Goal: Find specific page/section: Find specific page/section

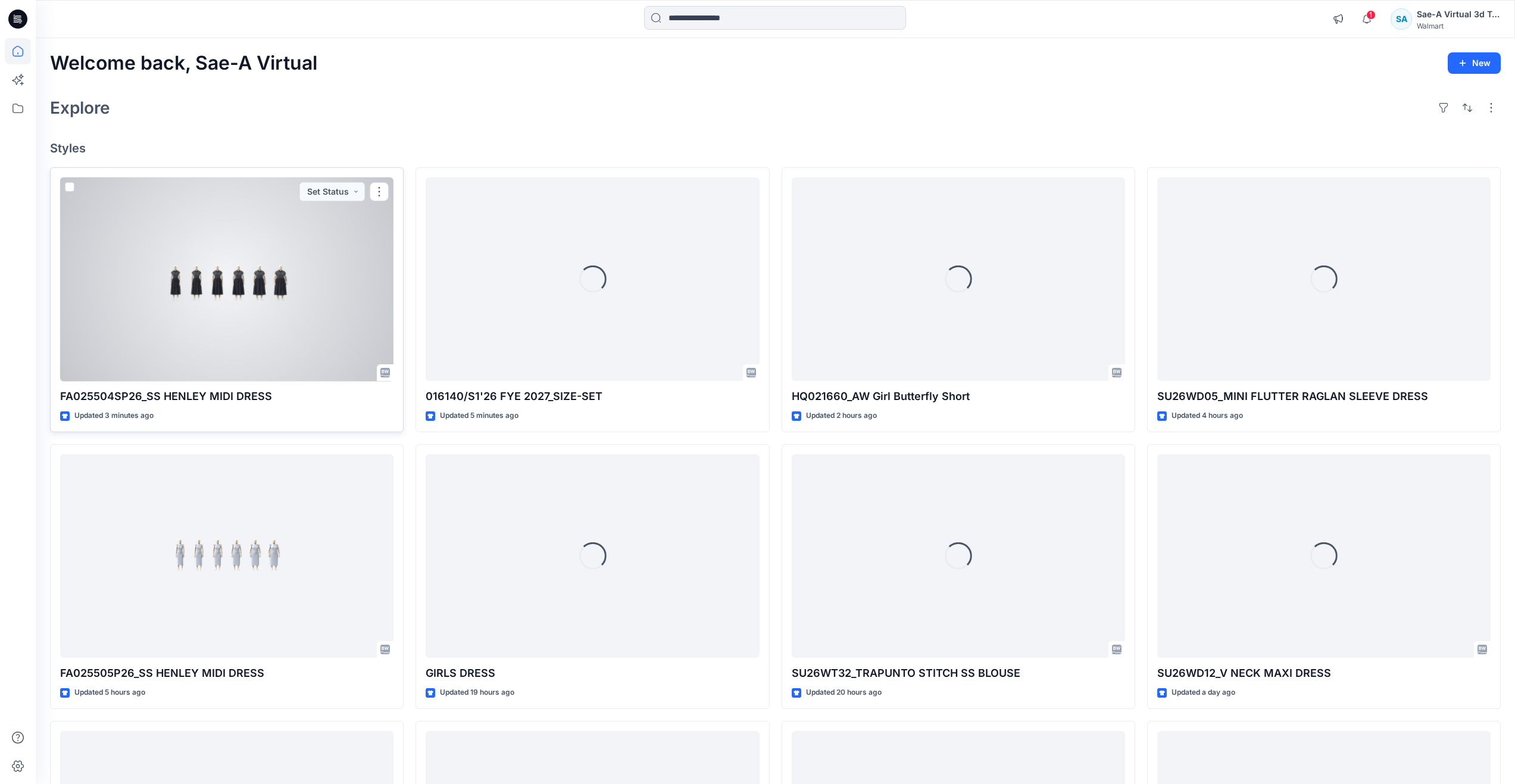
click at [279, 327] on div at bounding box center [227, 279] width 333 height 204
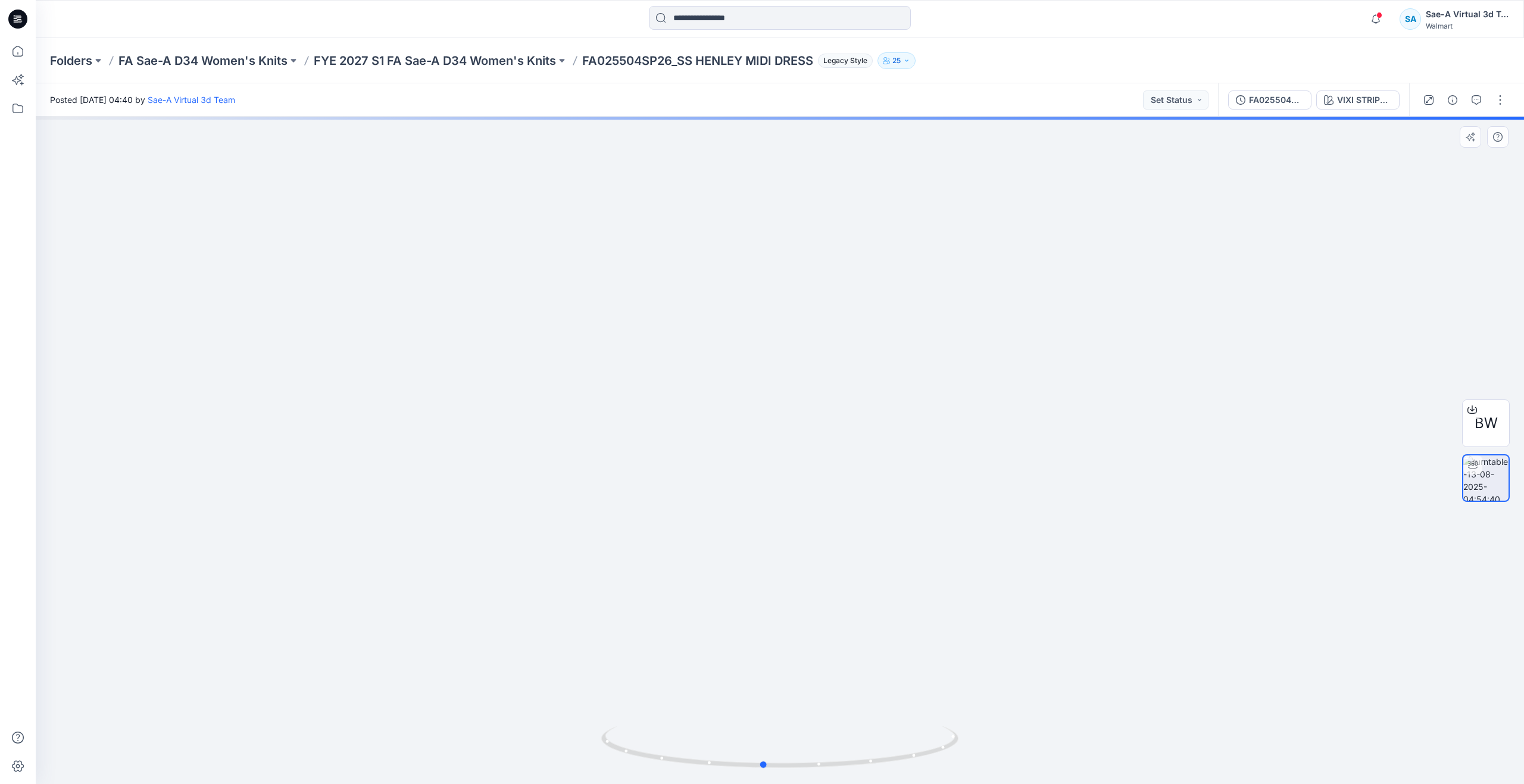
drag, startPoint x: 777, startPoint y: 760, endPoint x: 1118, endPoint y: 708, distance: 344.9
click at [1118, 708] on div at bounding box center [779, 450] width 1489 height 667
click at [20, 57] on icon at bounding box center [18, 51] width 26 height 26
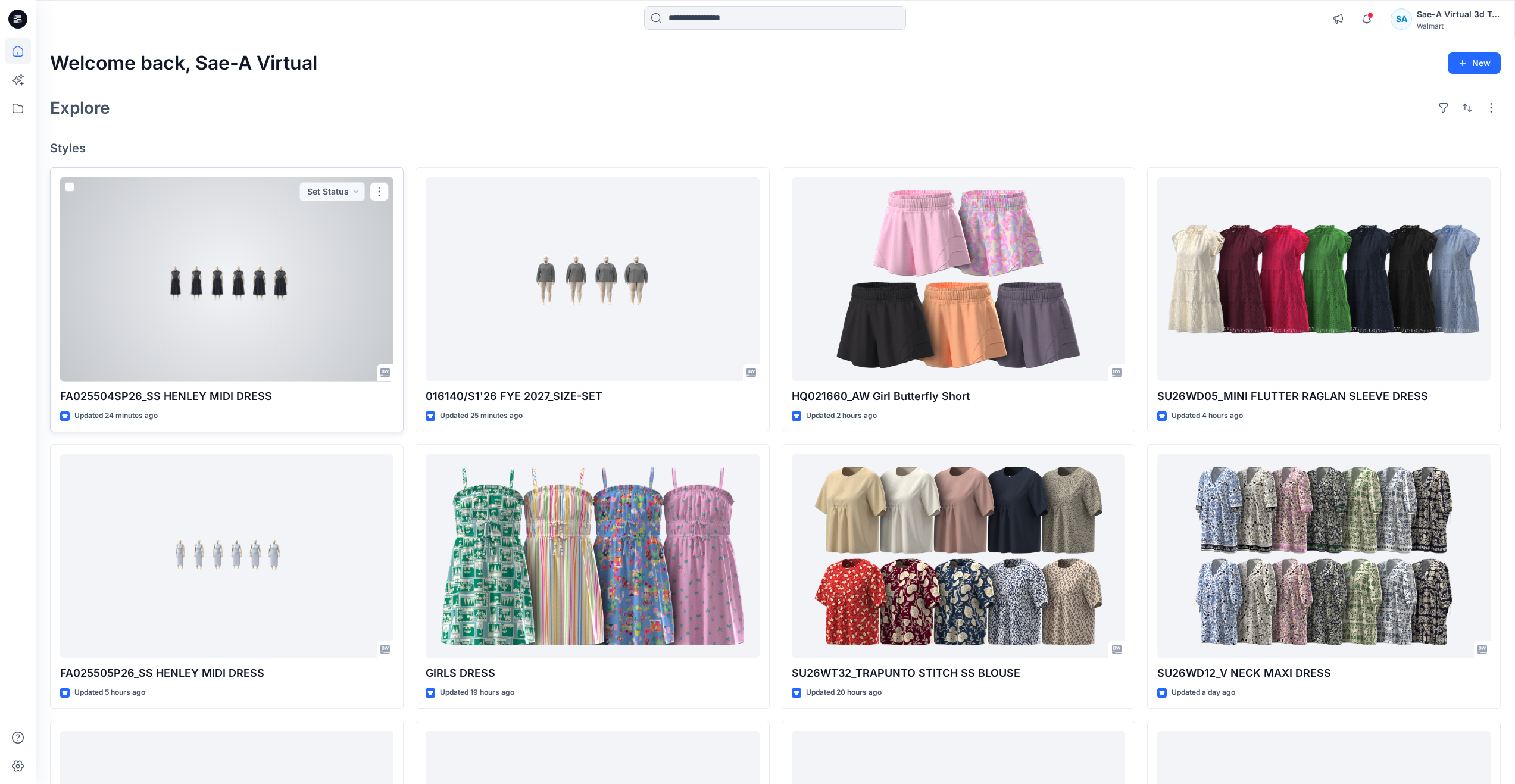
click at [256, 259] on div at bounding box center [227, 279] width 333 height 204
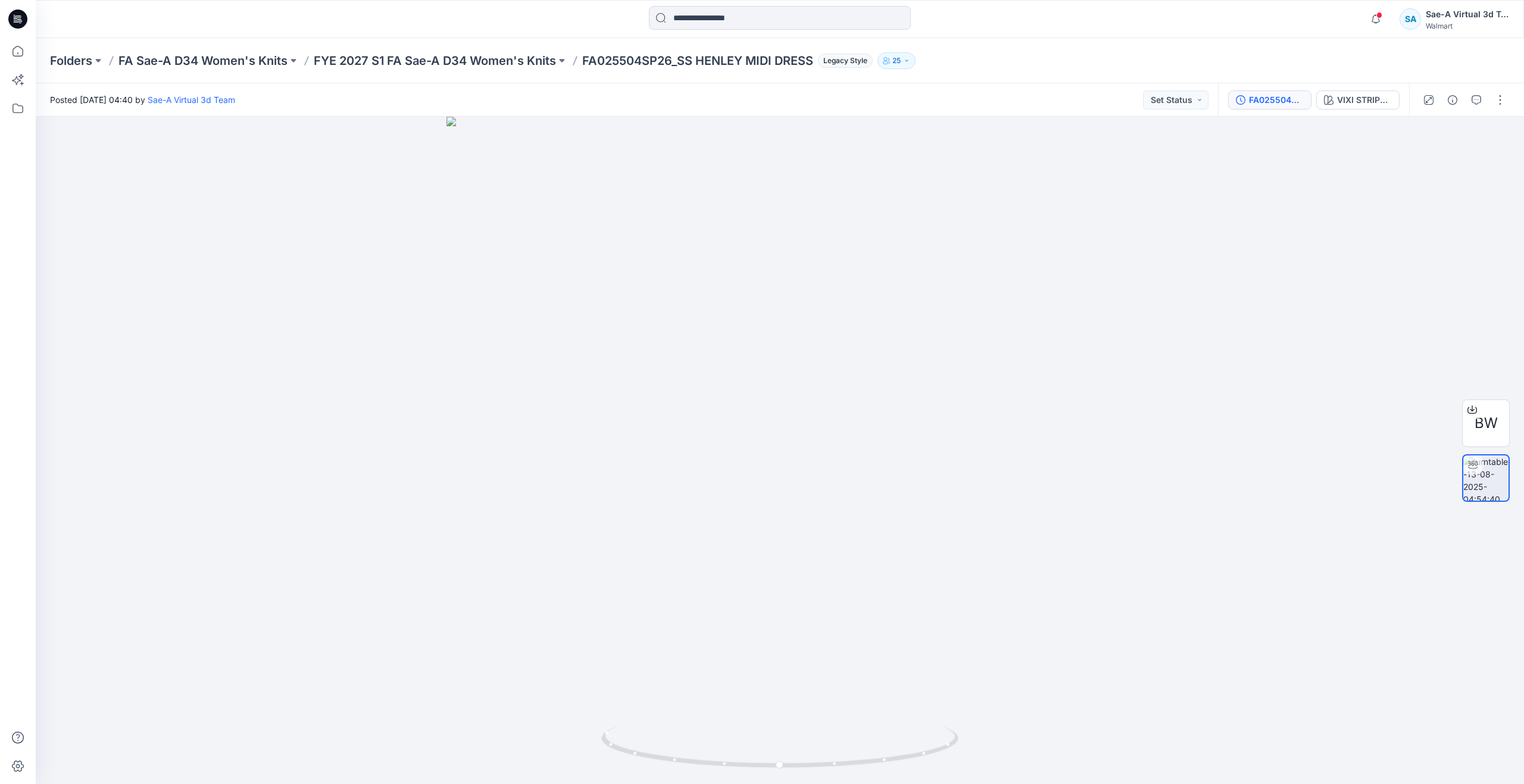
click at [1257, 103] on div "FA025504SP26_SIZE SET_SS HENLEY MIDI DRESS" at bounding box center [1276, 99] width 55 height 13
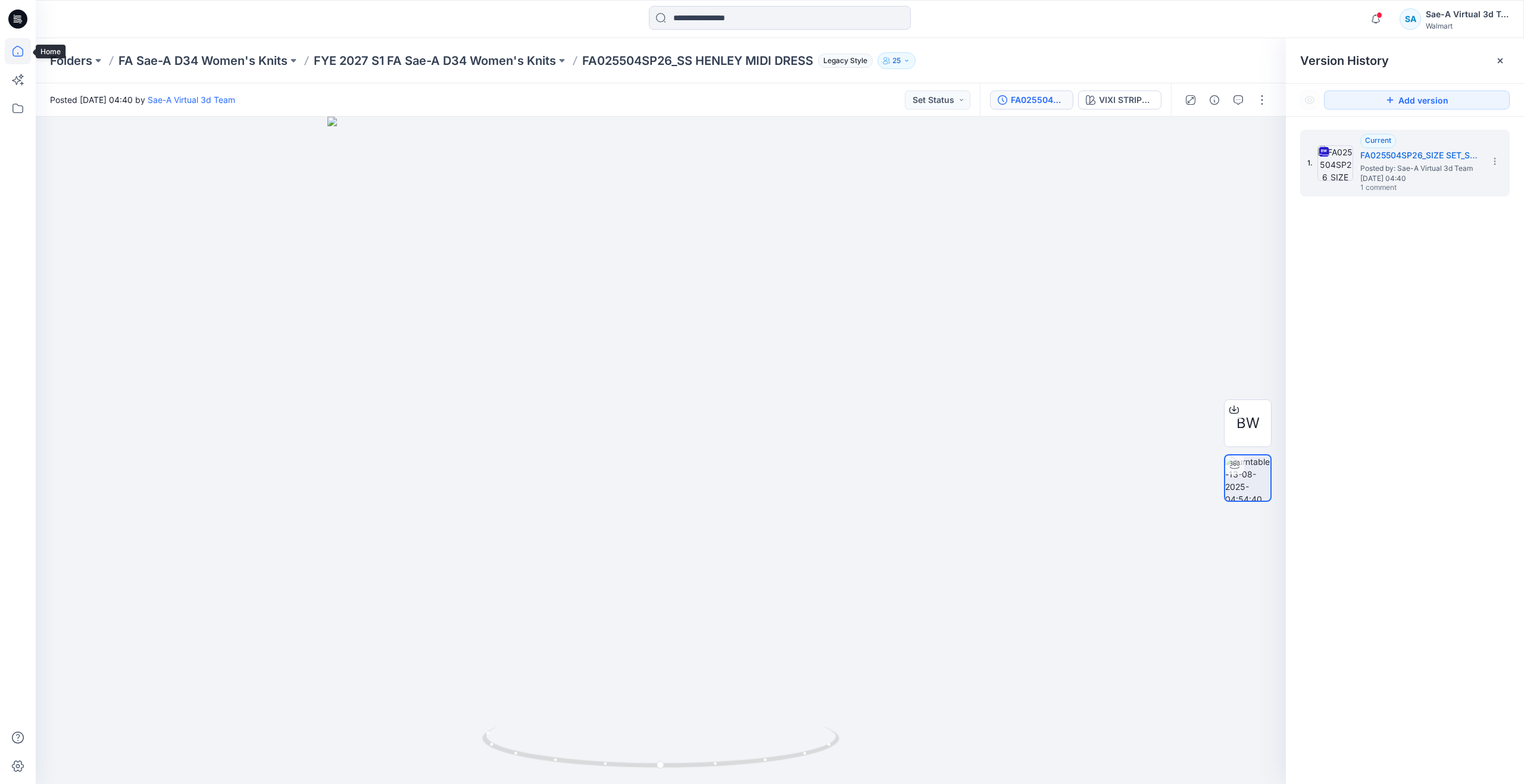
click at [14, 48] on icon at bounding box center [17, 51] width 11 height 11
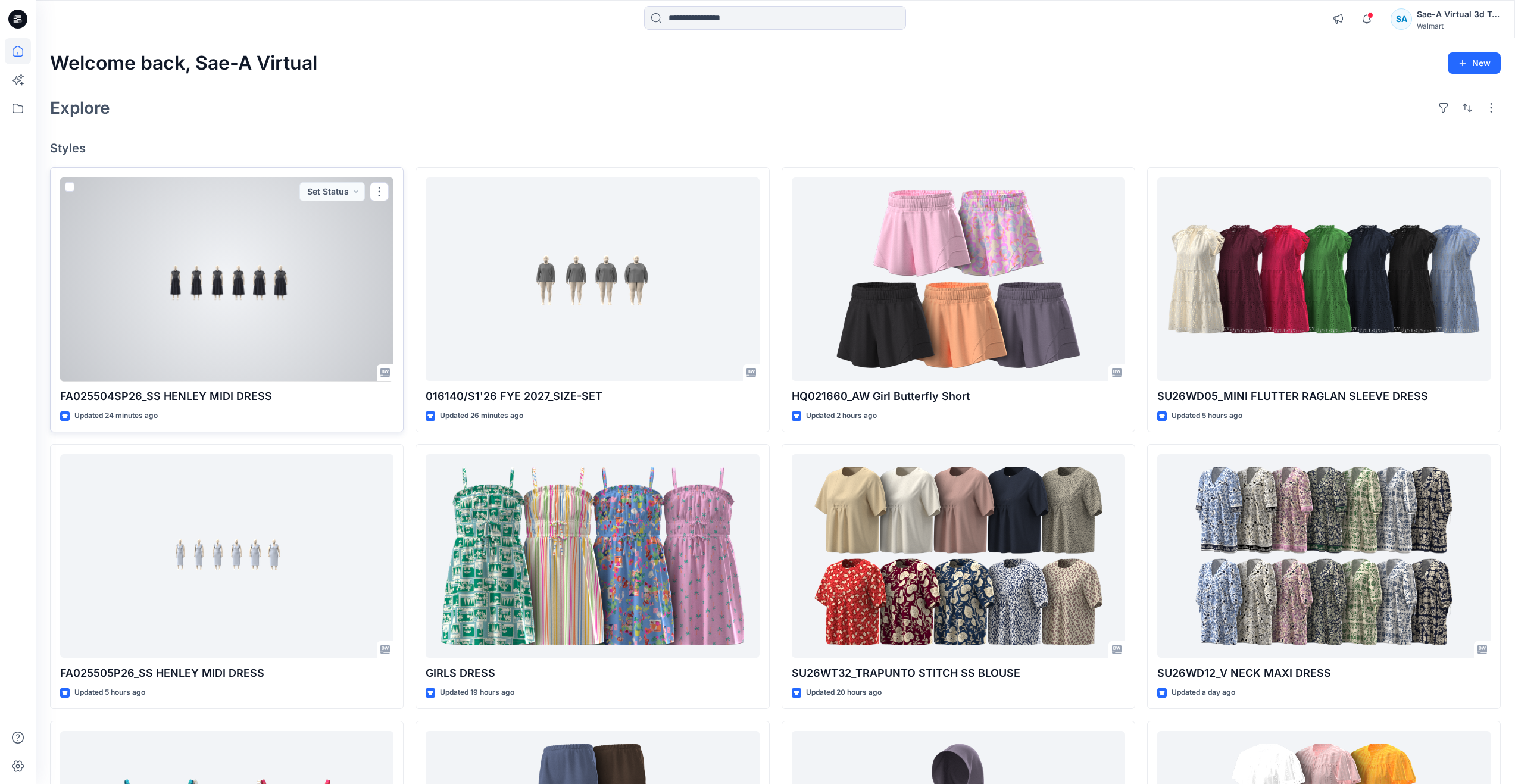
click at [177, 290] on div at bounding box center [227, 279] width 333 height 204
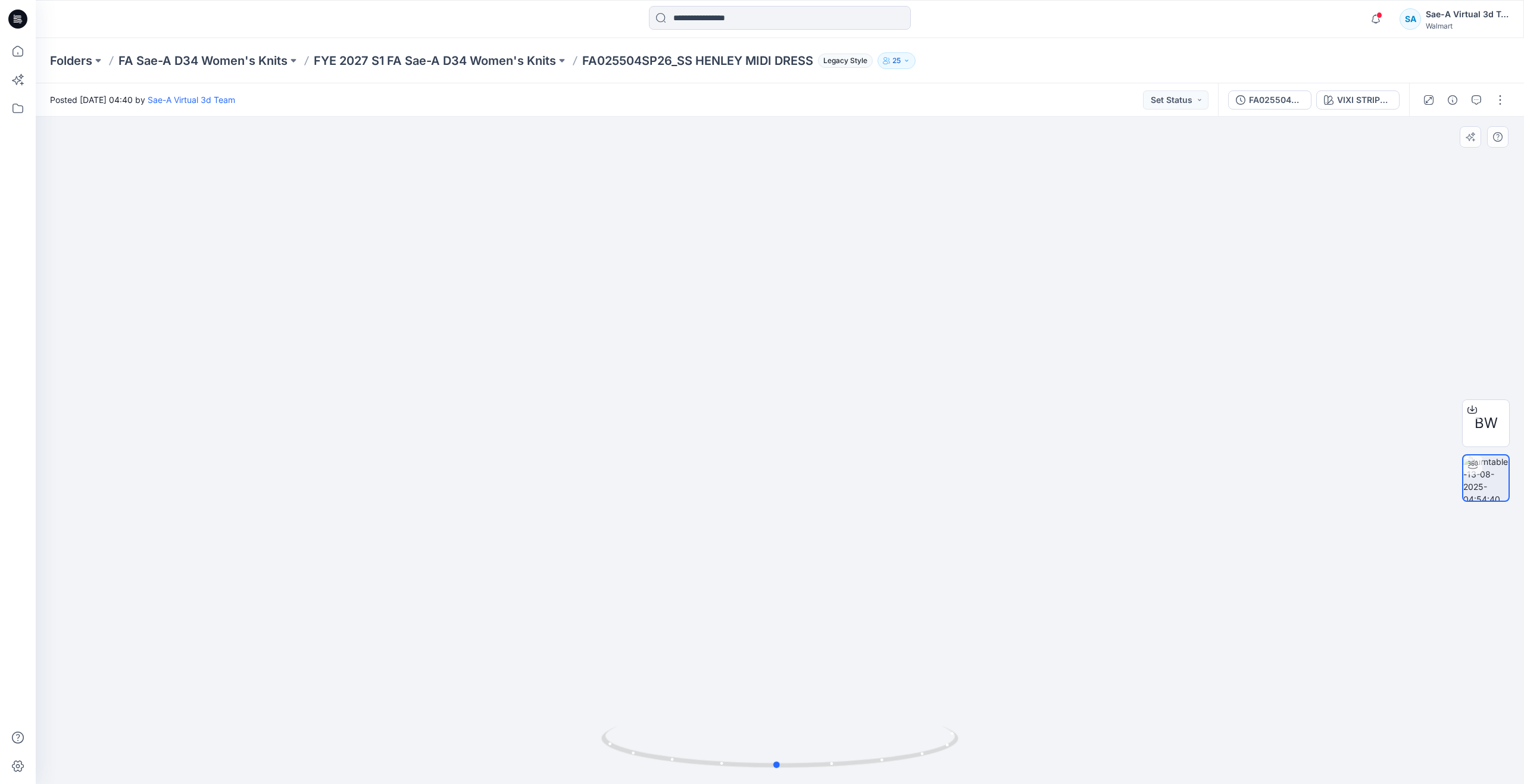
drag, startPoint x: 783, startPoint y: 766, endPoint x: 780, endPoint y: 682, distance: 84.1
click at [780, 682] on div at bounding box center [779, 450] width 1489 height 667
click at [24, 54] on icon at bounding box center [18, 51] width 26 height 26
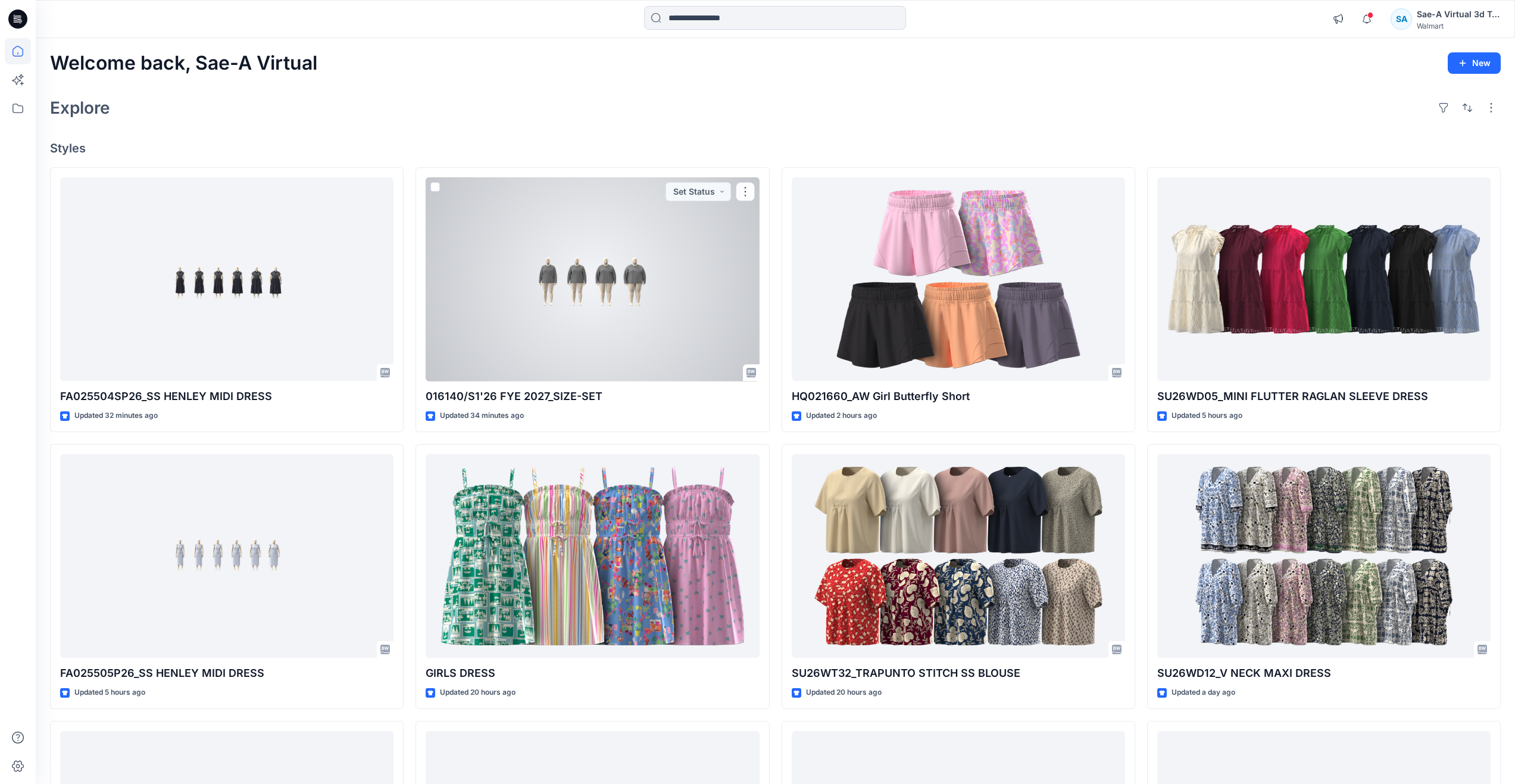
click at [558, 337] on div at bounding box center [592, 279] width 333 height 204
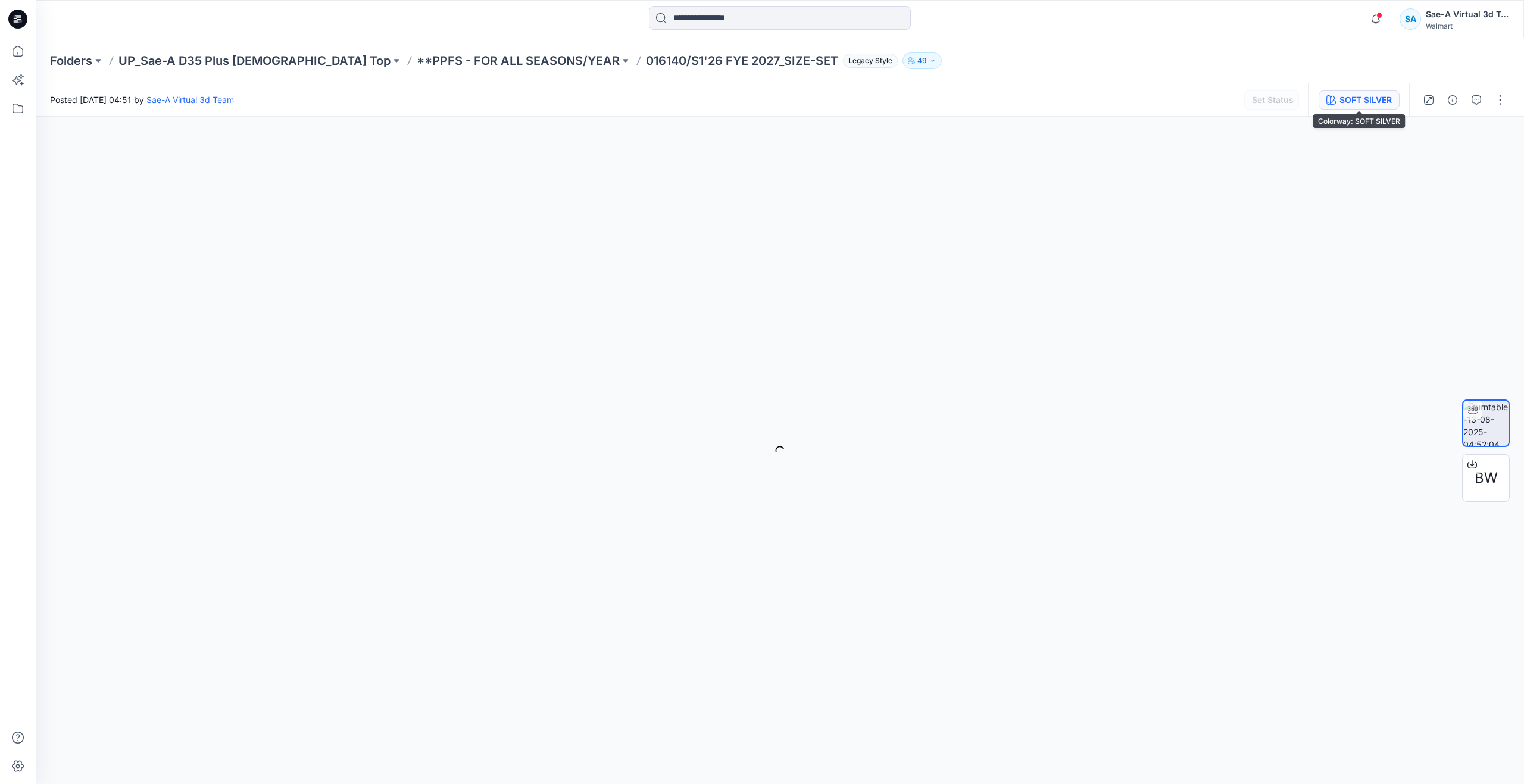
click at [1350, 101] on div "SOFT SILVER" at bounding box center [1366, 99] width 52 height 13
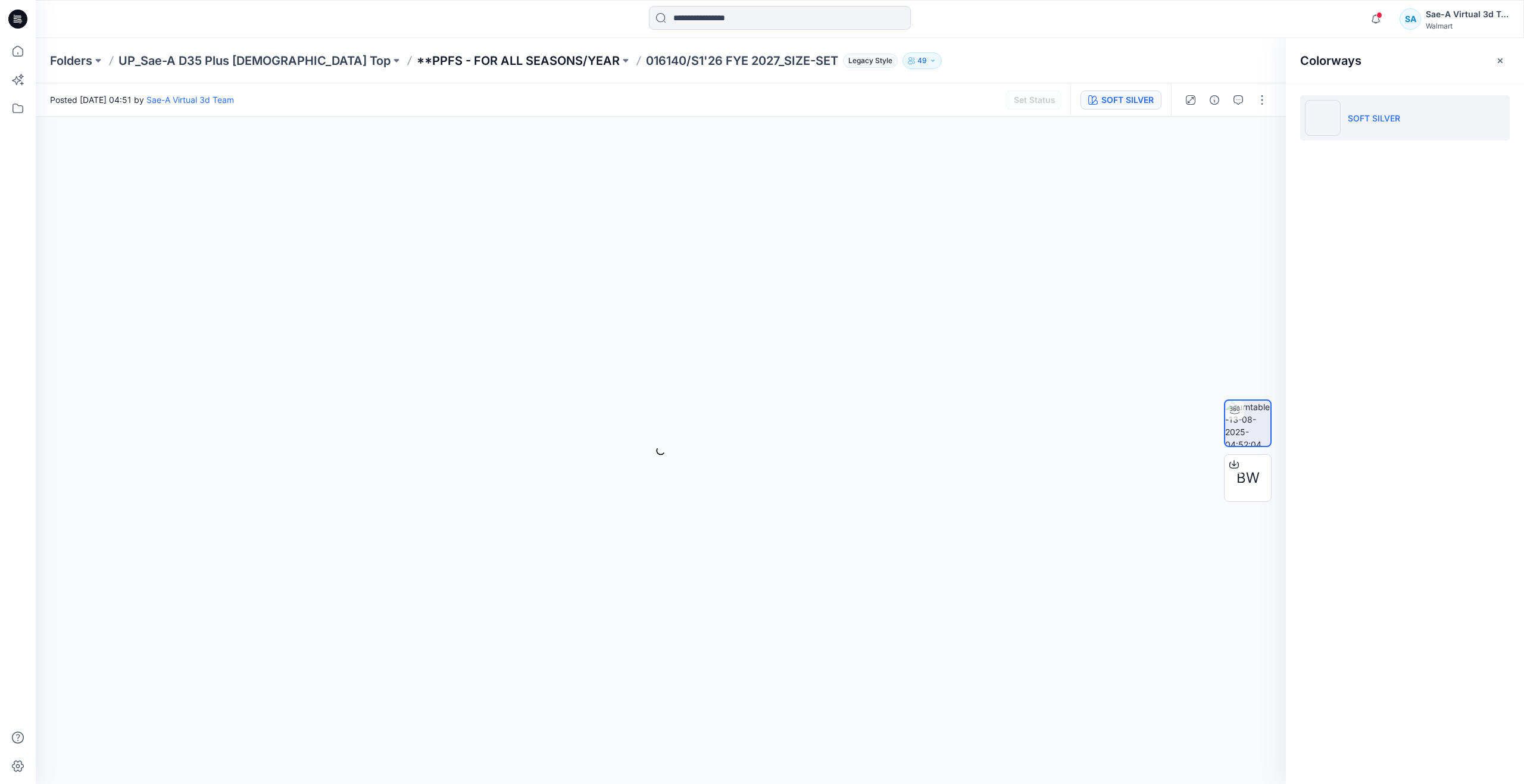
click at [486, 64] on p "**PPFS - FOR ALL SEASONS/YEAR" at bounding box center [518, 60] width 203 height 17
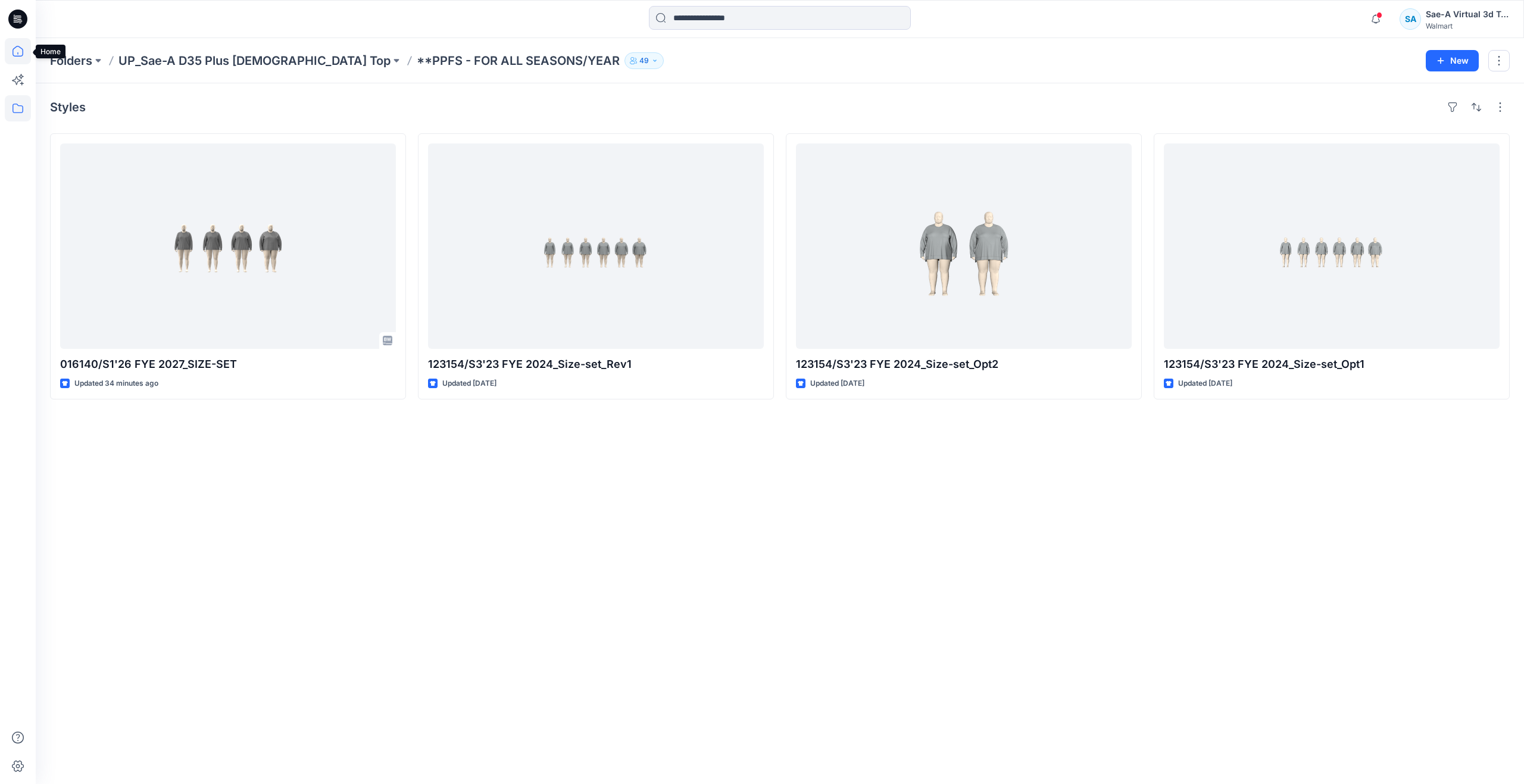
click at [9, 59] on icon at bounding box center [18, 51] width 26 height 26
